Goal: Information Seeking & Learning: Learn about a topic

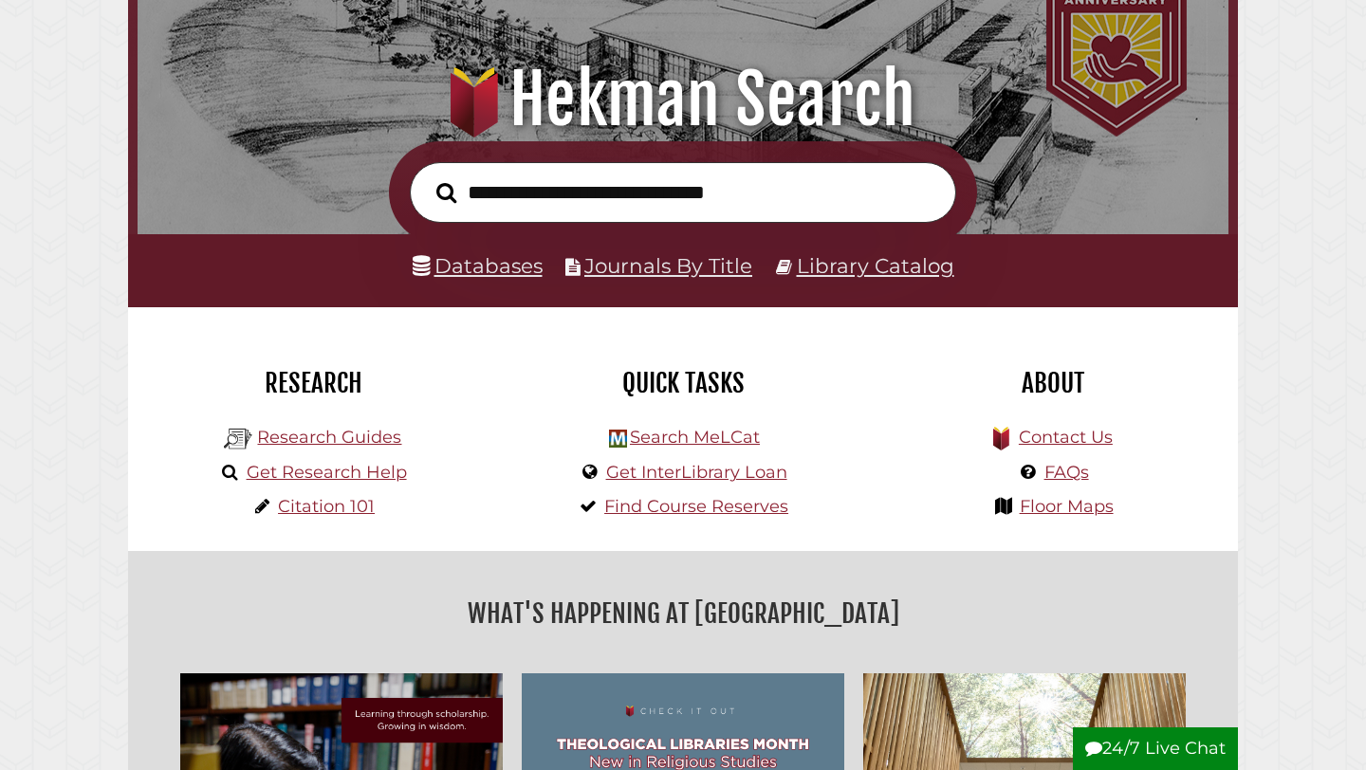
scroll to position [278, 0]
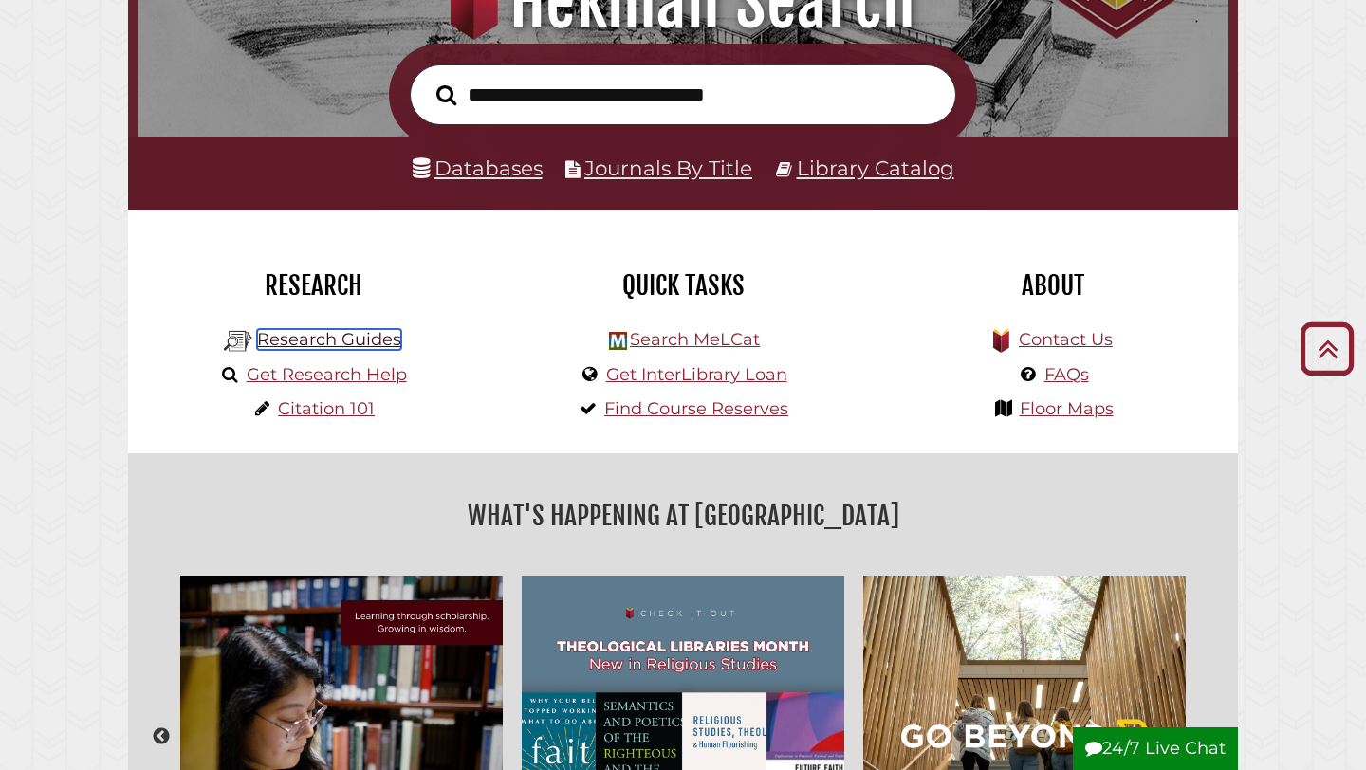
click at [367, 341] on link "Research Guides" at bounding box center [329, 339] width 144 height 21
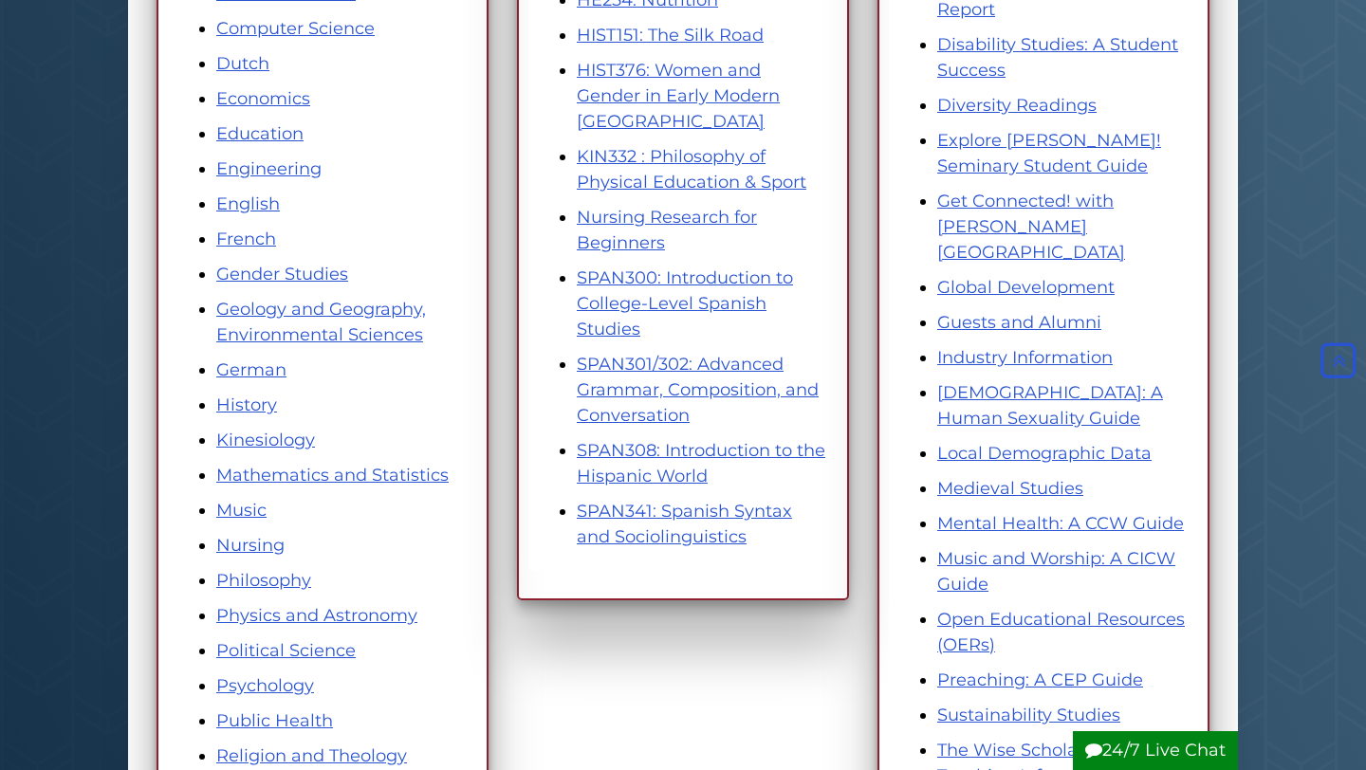
scroll to position [677, 0]
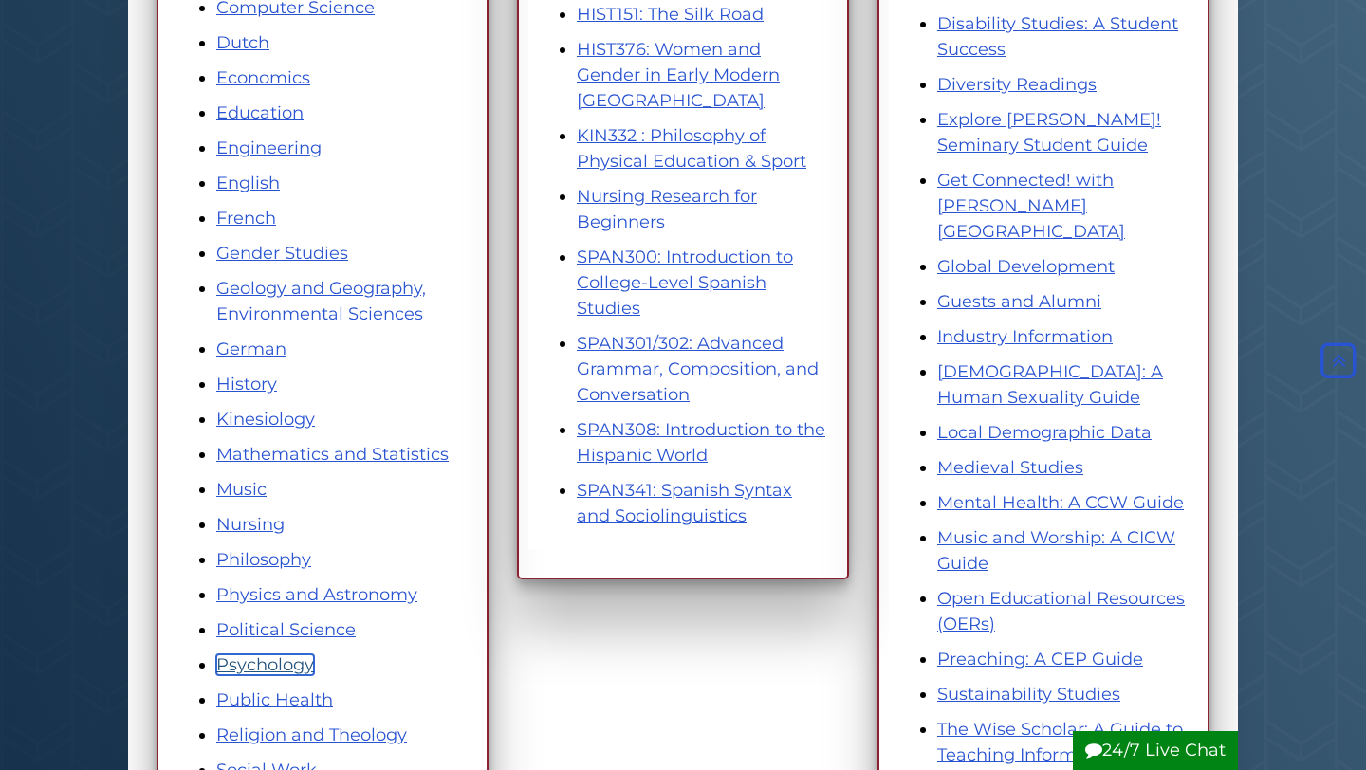
click at [277, 670] on link "Psychology" at bounding box center [265, 665] width 98 height 21
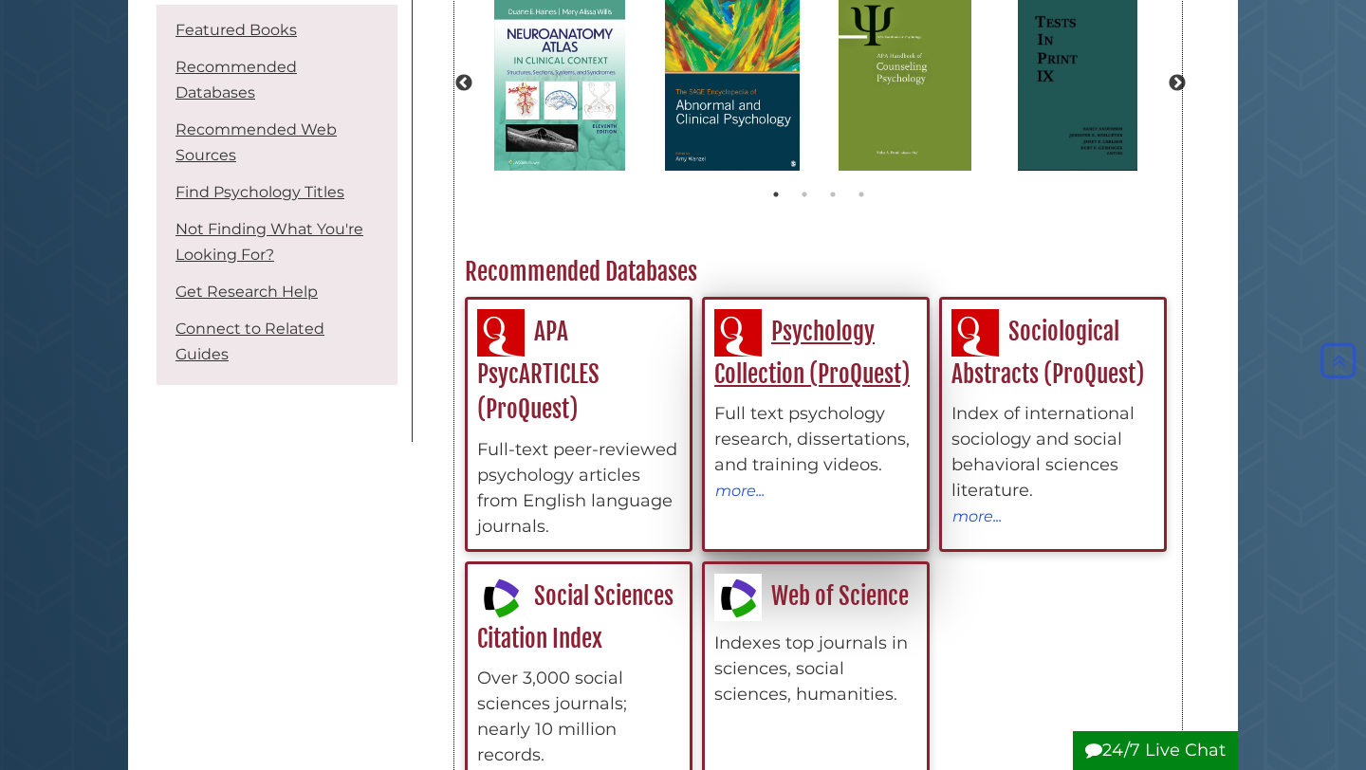
click at [861, 444] on div "Full text psychology research, dissertations, and training videos." at bounding box center [815, 439] width 203 height 77
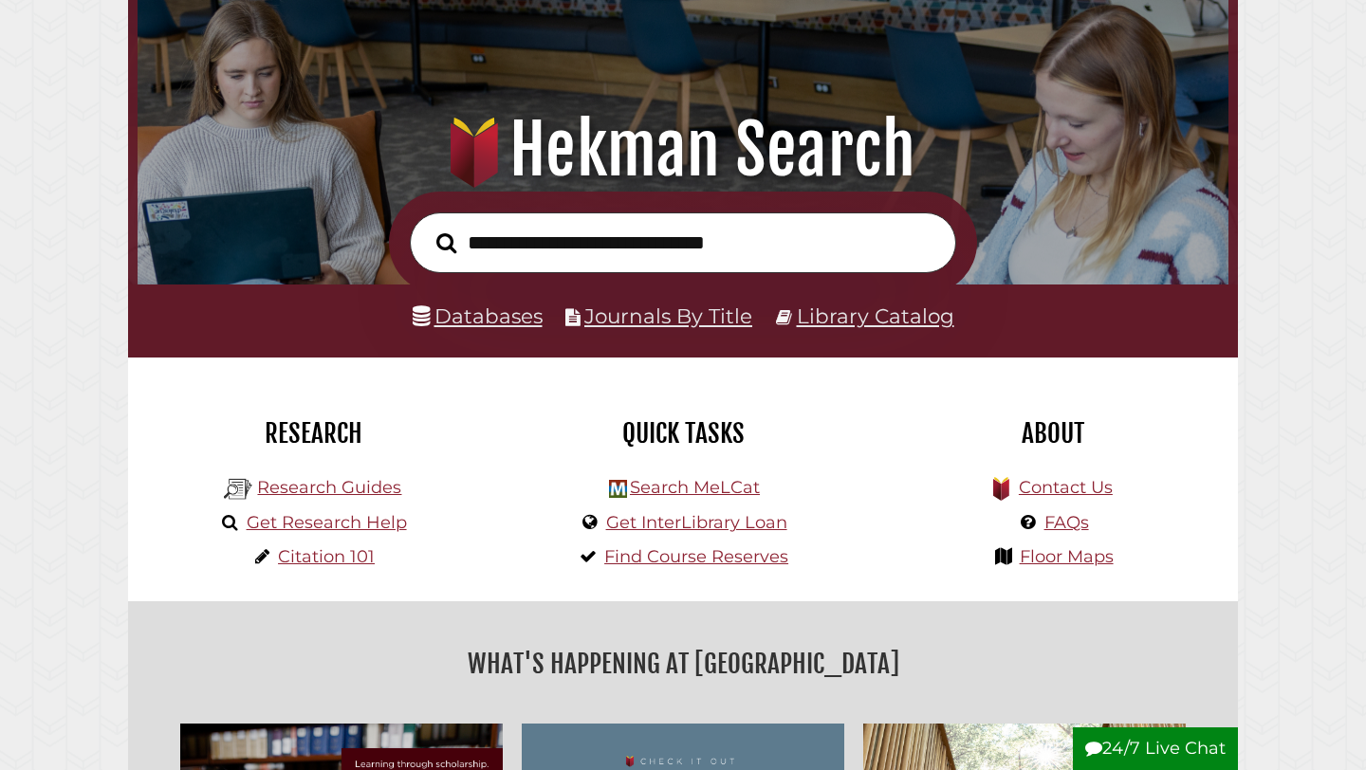
scroll to position [171, 0]
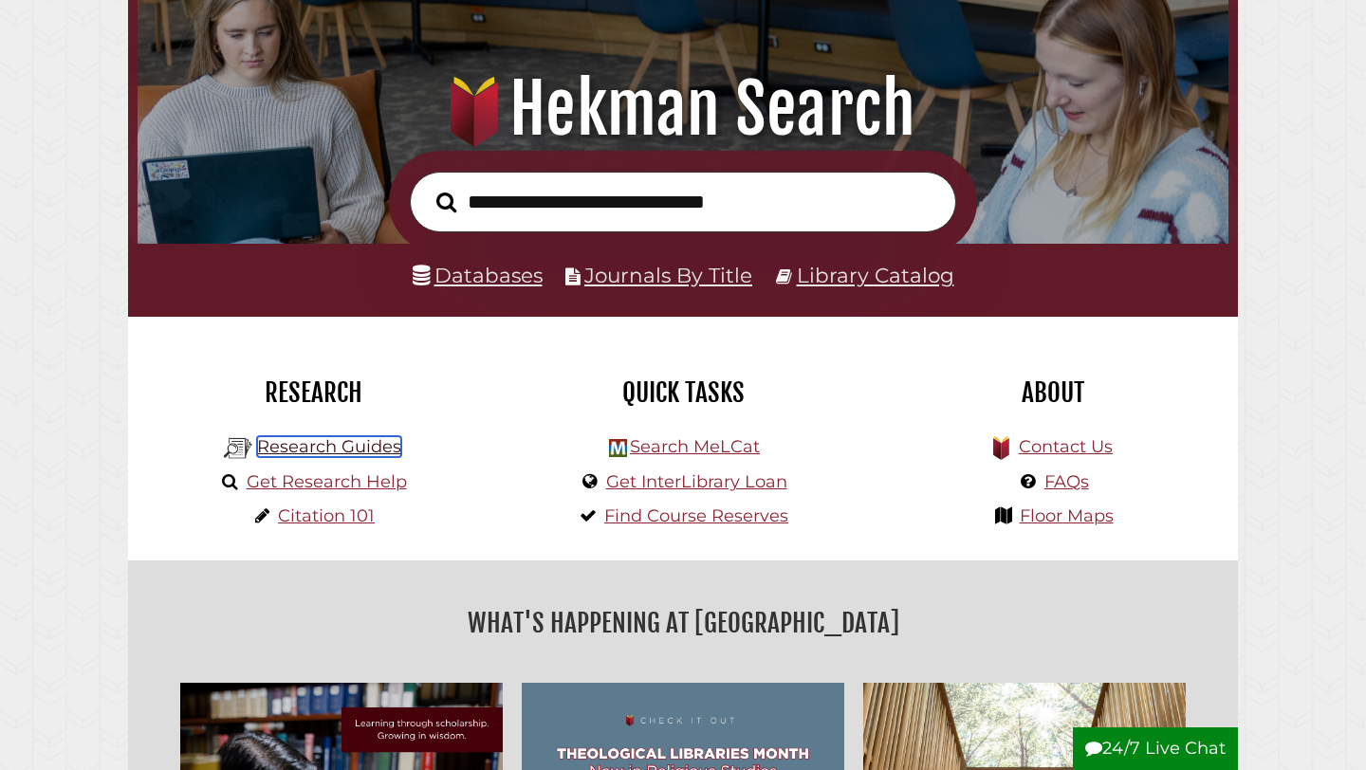
click at [366, 448] on link "Research Guides" at bounding box center [329, 446] width 144 height 21
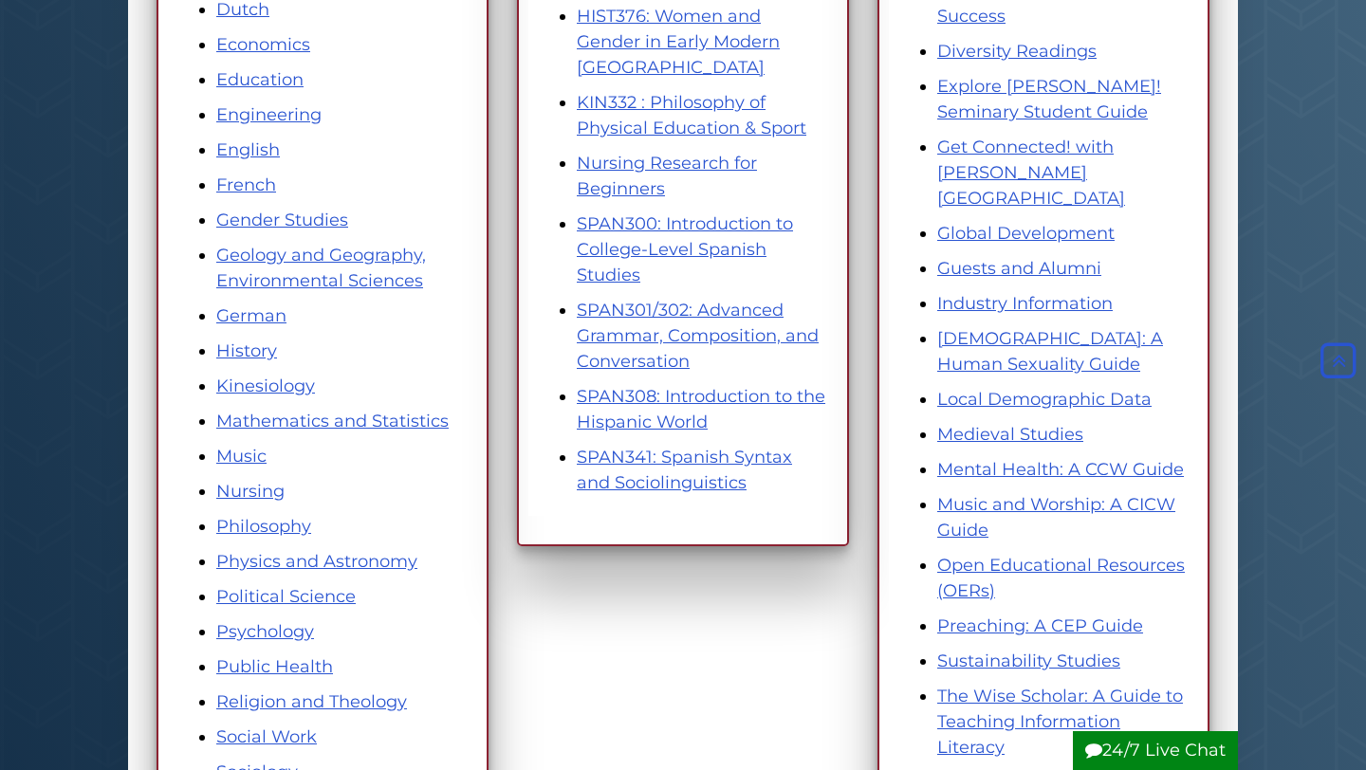
scroll to position [732, 0]
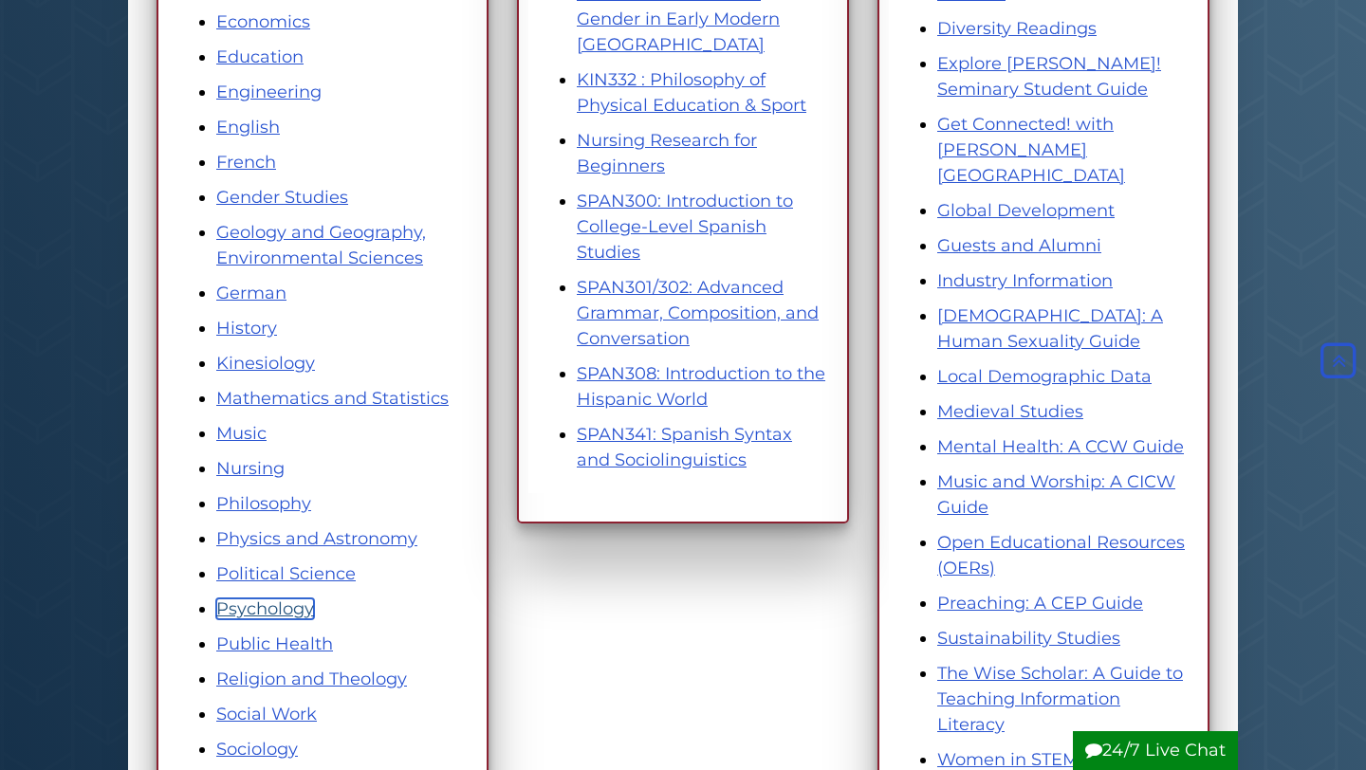
click at [286, 618] on link "Psychology" at bounding box center [265, 609] width 98 height 21
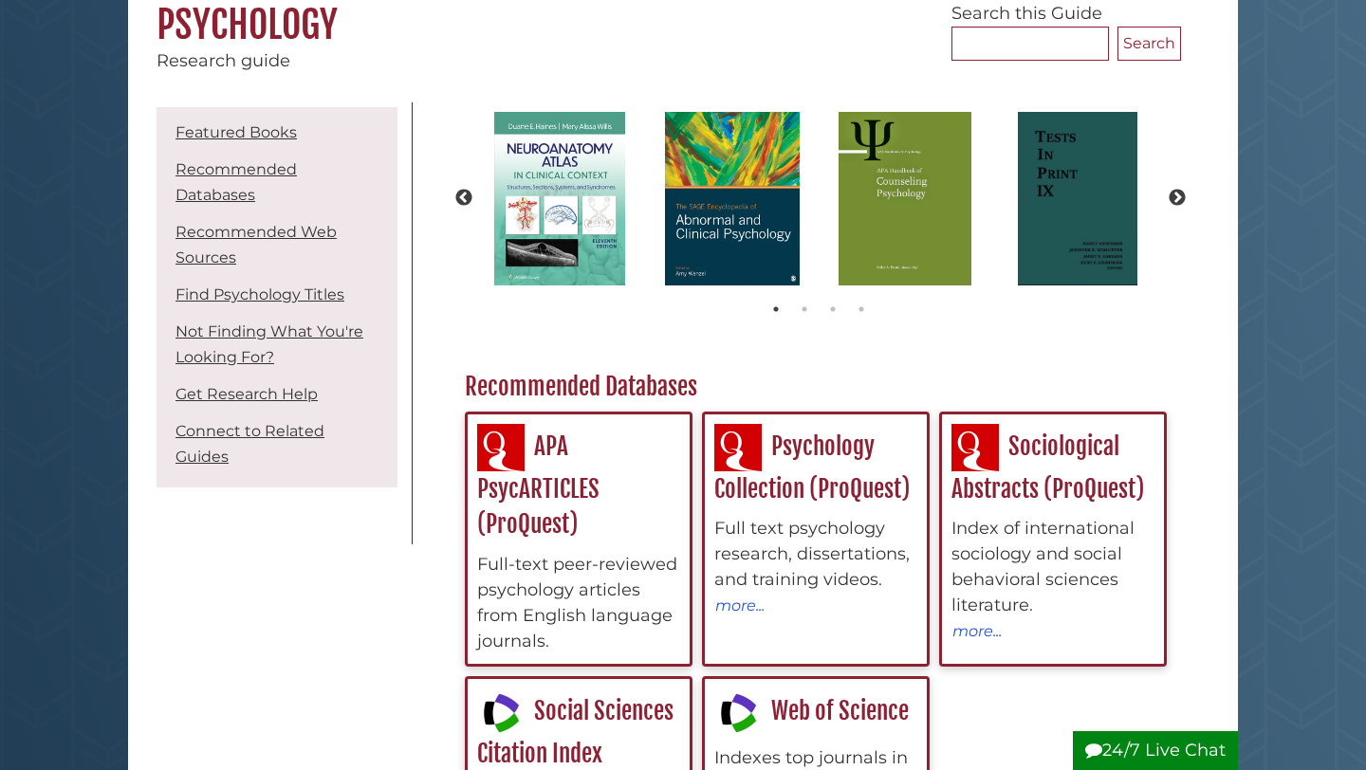
scroll to position [224, 0]
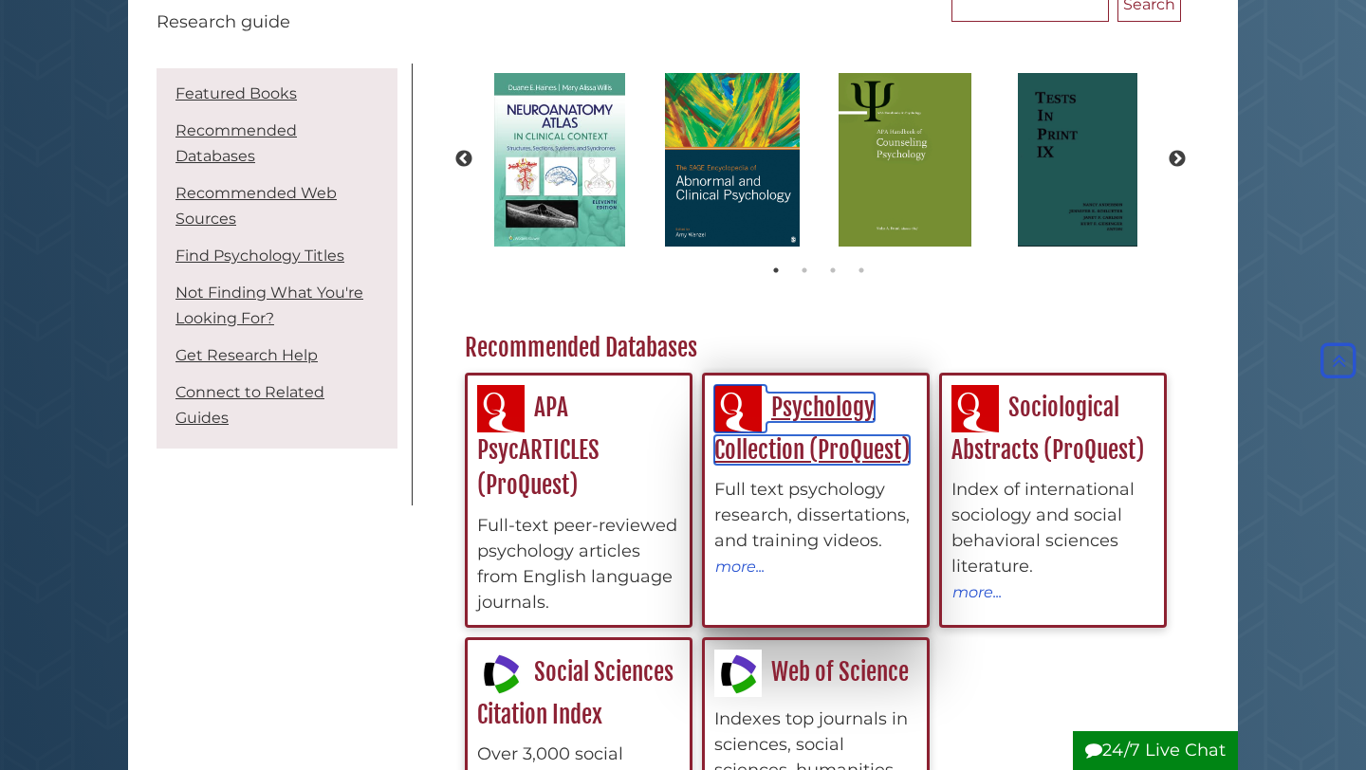
click at [800, 442] on link "Psychology Collection (ProQuest)" at bounding box center [811, 429] width 195 height 72
